Goal: Obtain resource: Obtain resource

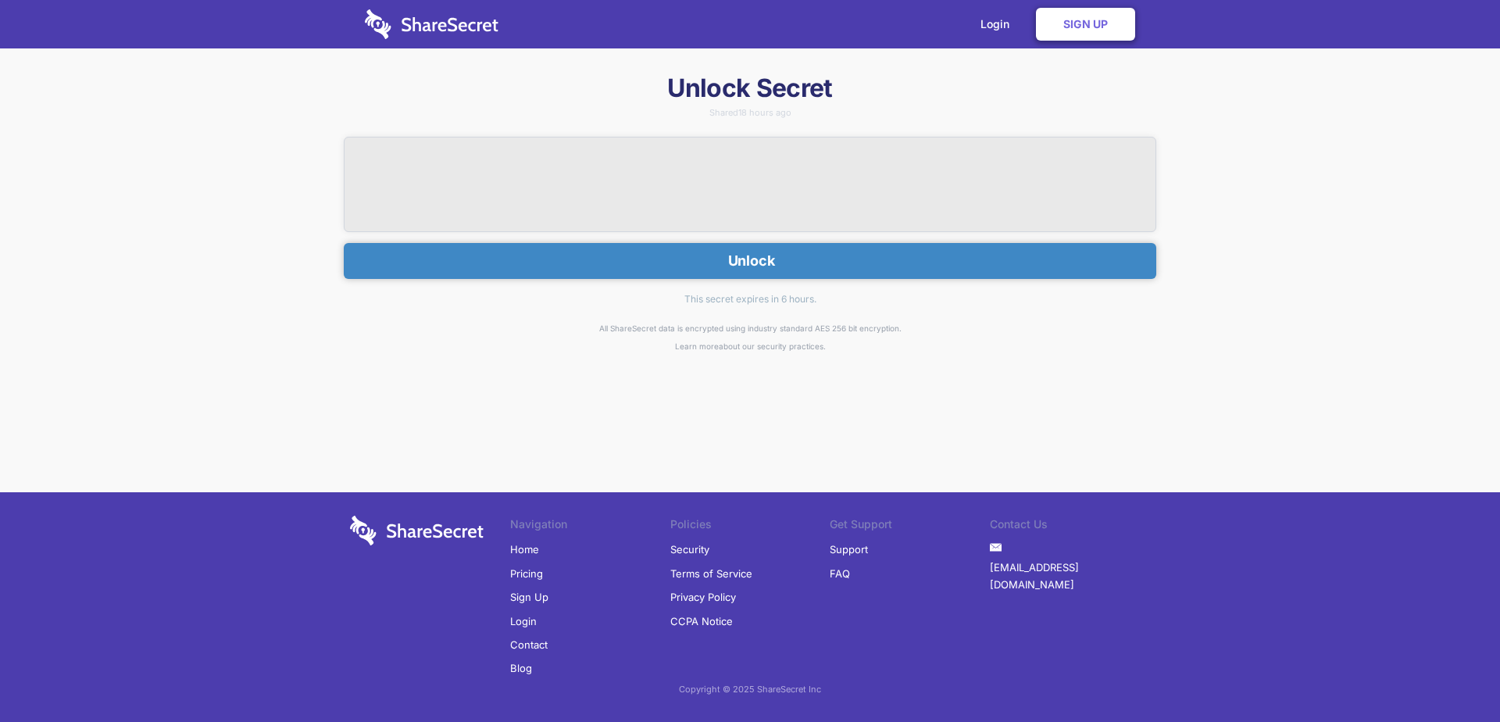
click at [853, 251] on button "Unlock" at bounding box center [750, 261] width 813 height 36
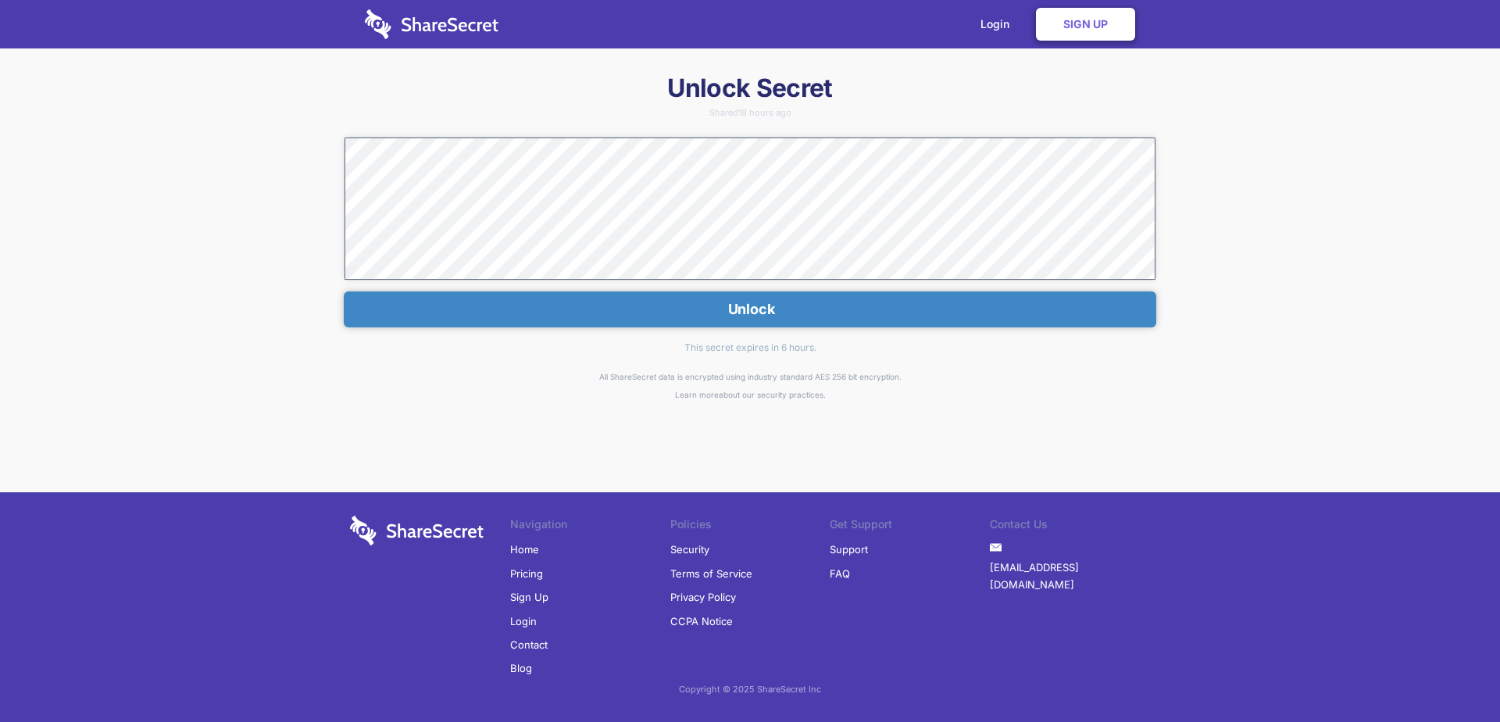
click at [159, 326] on div "Unlock Secret Shared 18 hours ago Unlock This secret expires in 6 hours. All Sh…" at bounding box center [750, 352] width 1500 height 561
click at [1124, 432] on div "Unlock Secret Shared 17 hours ago Unlock This secret expires in 7 hours. All Sh…" at bounding box center [750, 352] width 1500 height 561
